Goal: Transaction & Acquisition: Purchase product/service

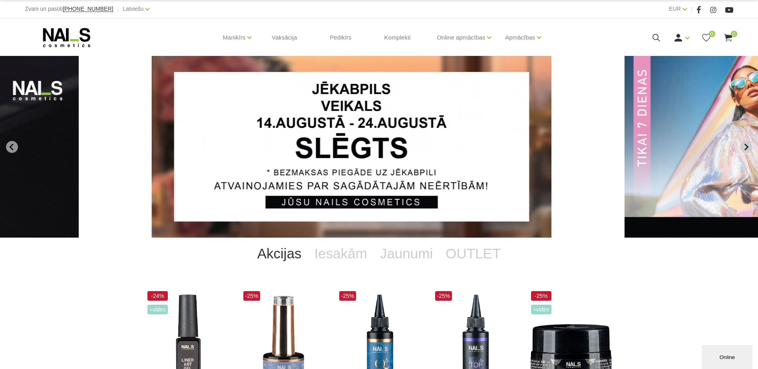
click at [748, 148] on icon "Next slide" at bounding box center [746, 147] width 7 height 7
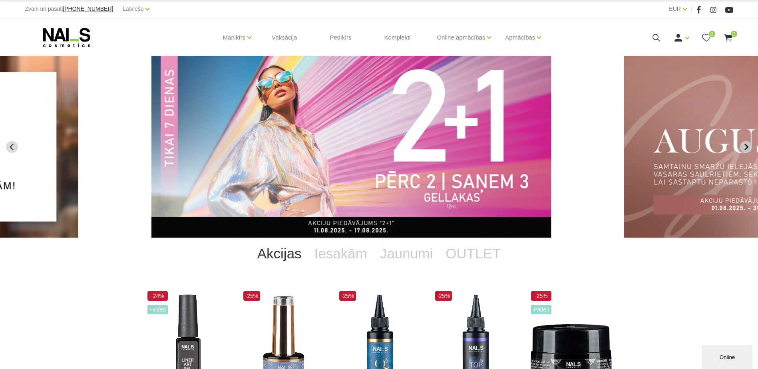
click at [744, 144] on icon "Next slide" at bounding box center [746, 147] width 7 height 7
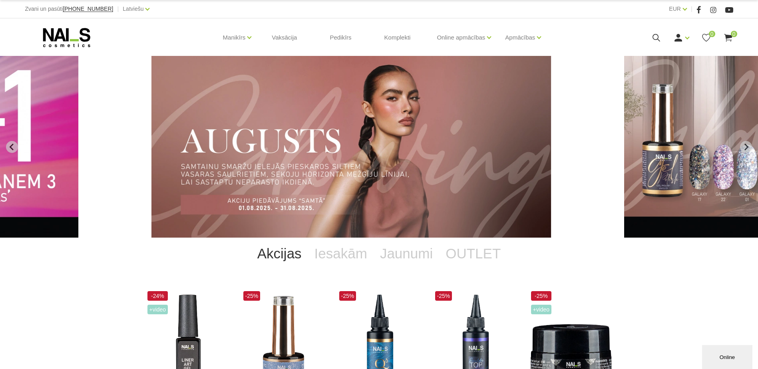
click at [9, 149] on icon "Previous slide" at bounding box center [11, 147] width 7 height 7
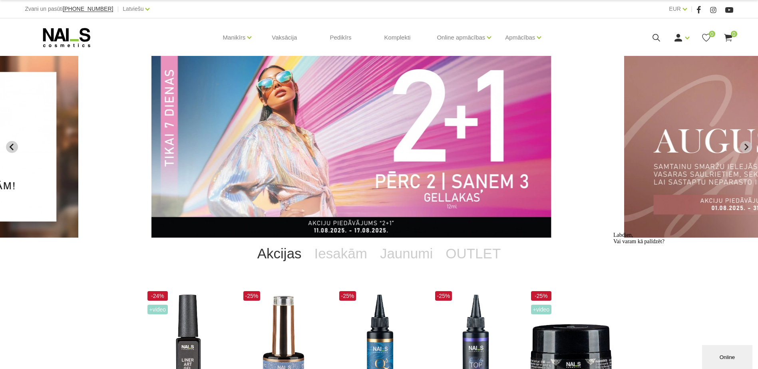
click at [10, 149] on icon "Previous slide" at bounding box center [11, 147] width 7 height 7
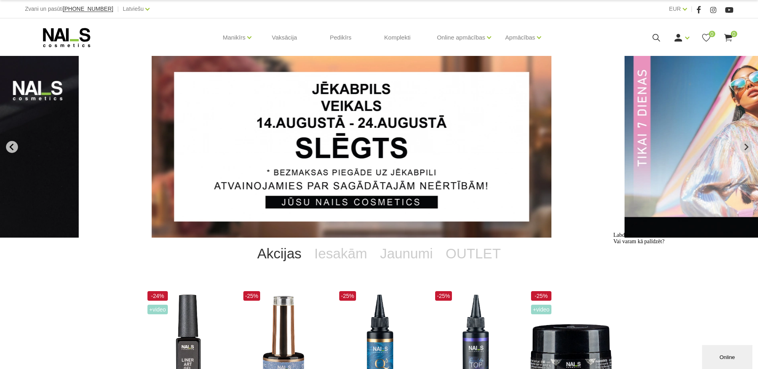
click at [10, 149] on icon "Go to last slide" at bounding box center [11, 147] width 7 height 7
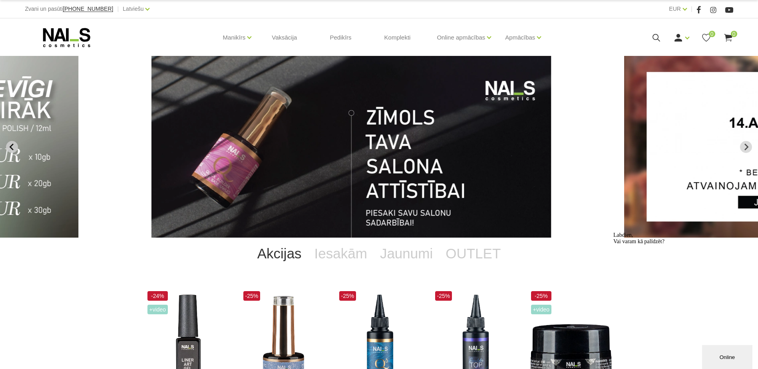
click at [10, 149] on icon "Previous slide" at bounding box center [11, 147] width 7 height 7
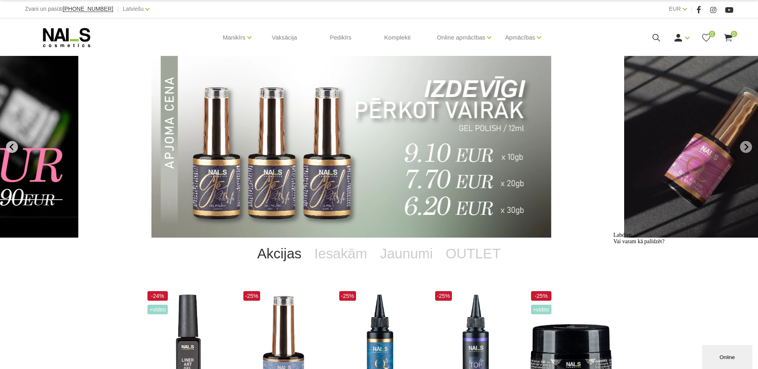
click at [10, 145] on icon "Previous slide" at bounding box center [11, 147] width 7 height 7
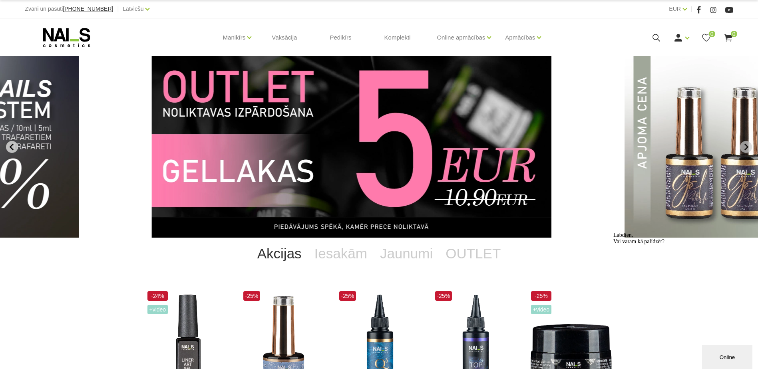
click at [12, 145] on icon "Previous slide" at bounding box center [11, 147] width 4 height 7
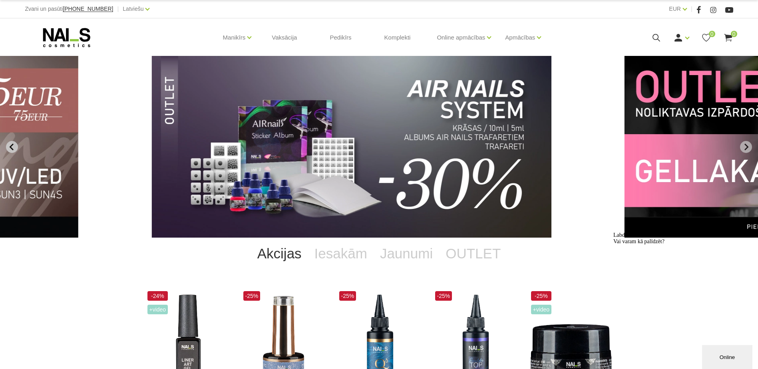
click at [12, 145] on icon "Previous slide" at bounding box center [11, 147] width 4 height 7
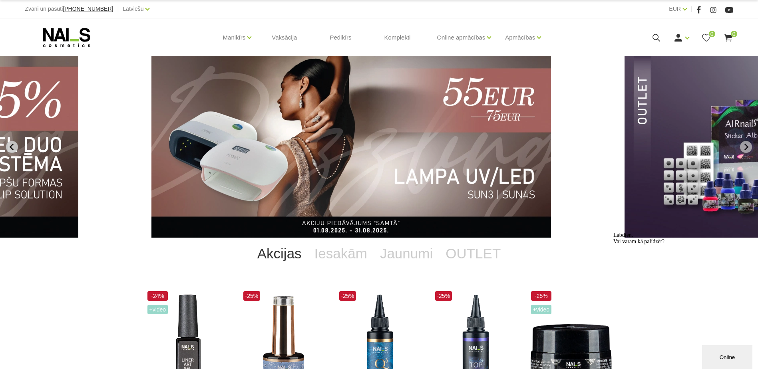
click at [6, 148] on button "Previous slide" at bounding box center [12, 147] width 12 height 12
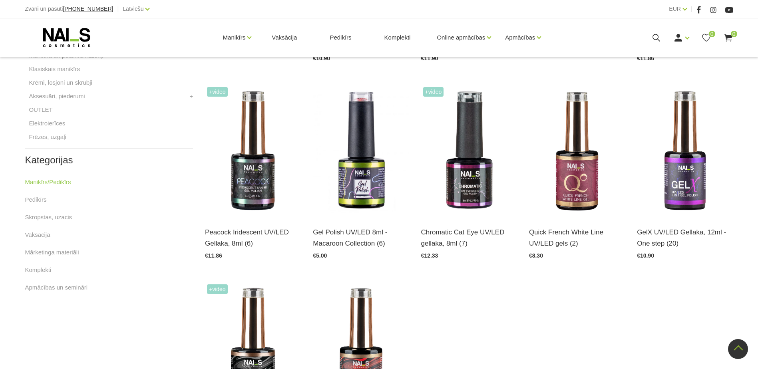
scroll to position [200, 0]
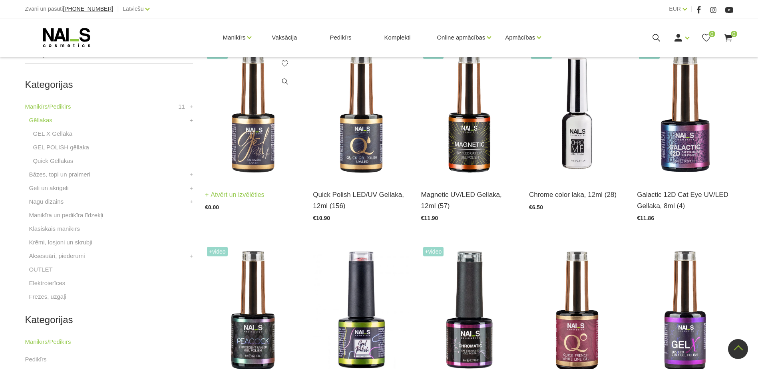
click at [249, 147] on img at bounding box center [253, 114] width 96 height 132
click at [377, 143] on img at bounding box center [361, 114] width 96 height 132
click at [357, 195] on link "Atvērt un izvēlēties" at bounding box center [343, 194] width 60 height 11
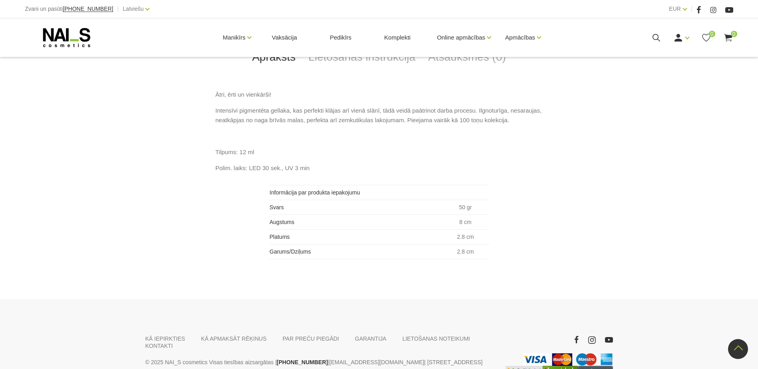
scroll to position [480, 0]
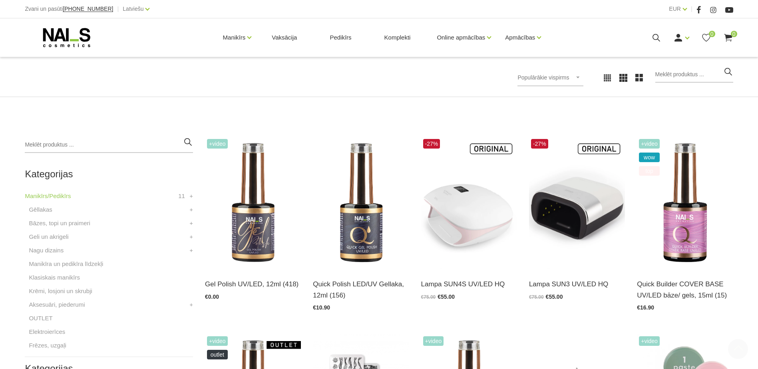
scroll to position [200, 0]
